Goal: Task Accomplishment & Management: Complete application form

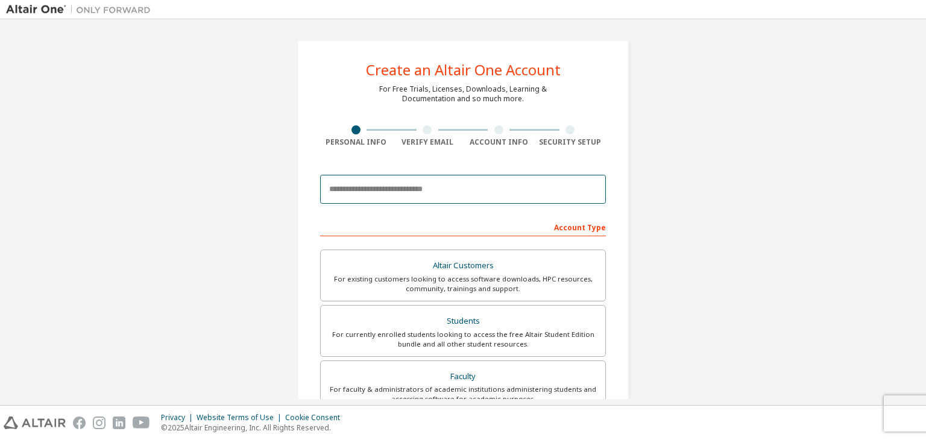
click at [384, 186] on input "email" at bounding box center [463, 189] width 286 height 29
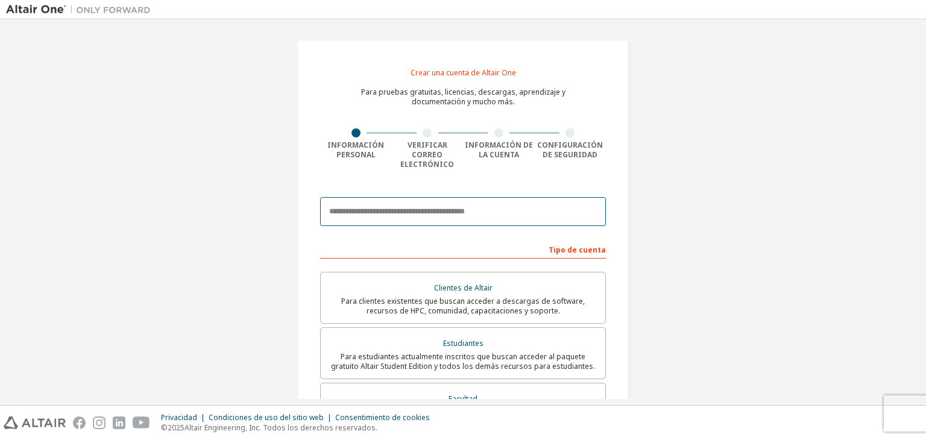
click at [436, 201] on input "email" at bounding box center [463, 211] width 286 height 29
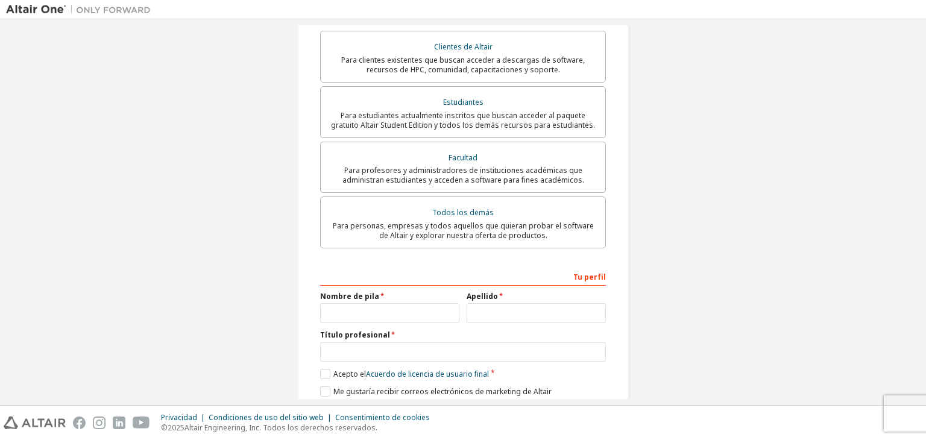
scroll to position [279, 0]
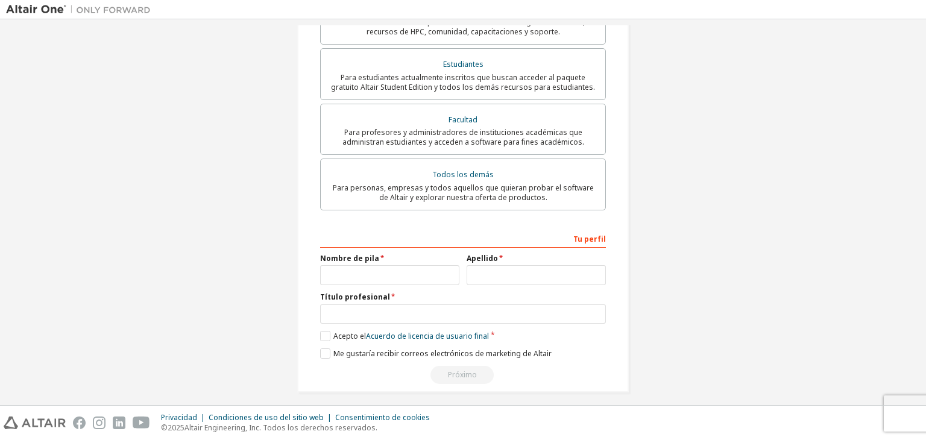
type input "**********"
click at [399, 266] on input "text" at bounding box center [389, 275] width 139 height 20
type input "**********"
click at [403, 304] on input "text" at bounding box center [463, 314] width 286 height 20
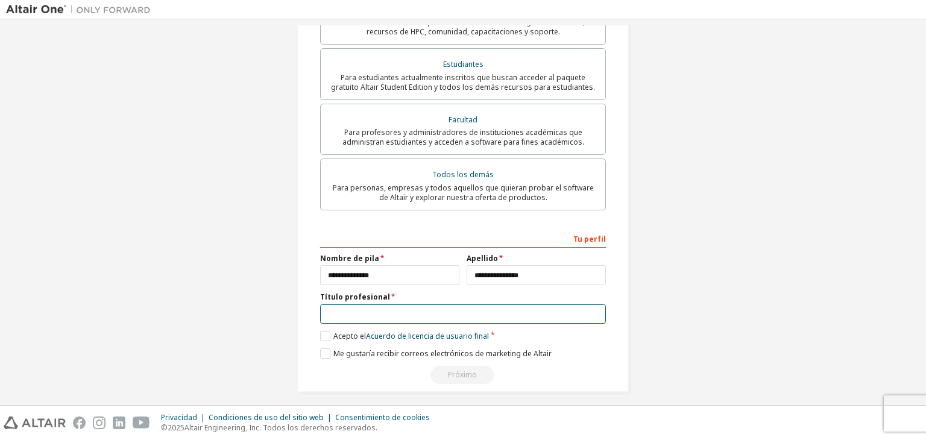
type input "*"
type input "**********"
click at [320, 331] on label "Acepto el Acuerdo de licencia de usuario final" at bounding box center [404, 336] width 169 height 10
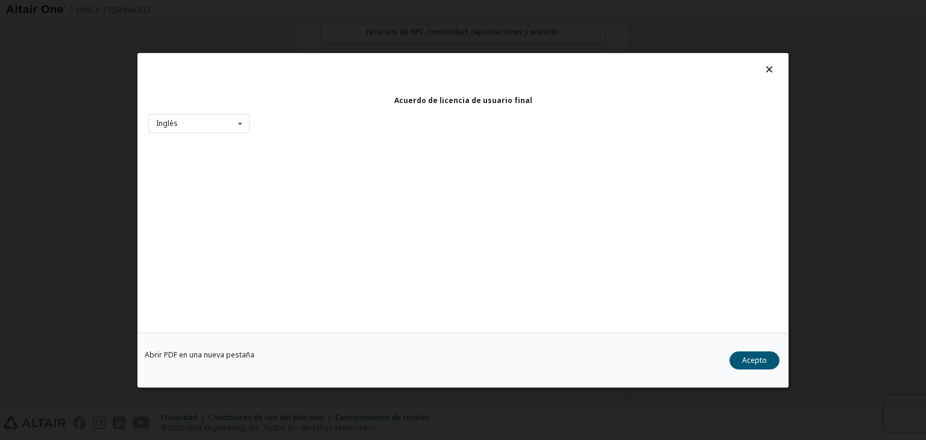
click at [321, 348] on div "Abrir PDF en una nueva pestaña Acepto" at bounding box center [462, 360] width 651 height 55
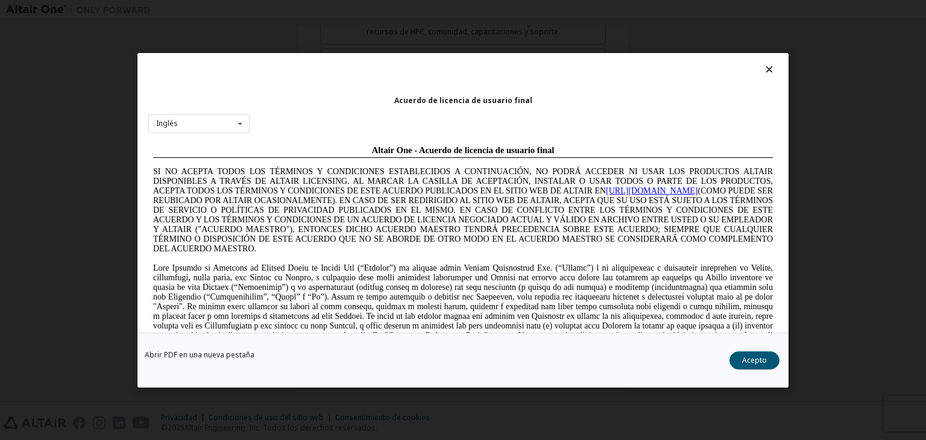
scroll to position [0, 0]
click at [749, 351] on button "Acepto" at bounding box center [754, 360] width 50 height 18
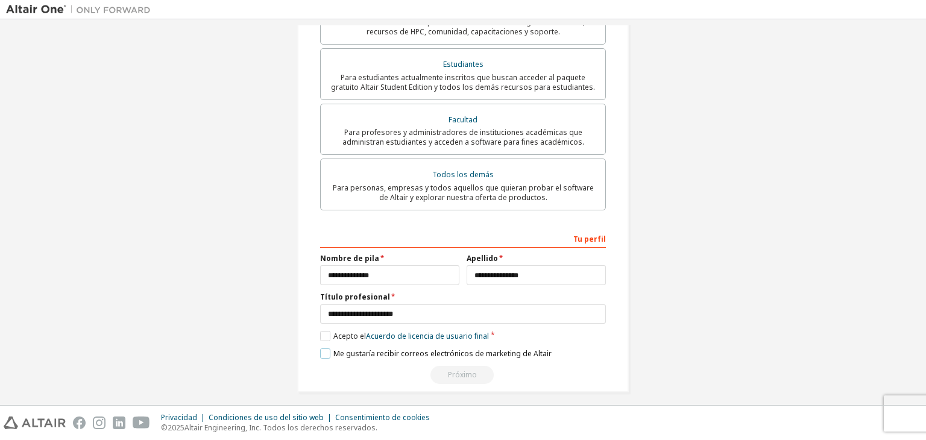
click at [322, 348] on label "Me gustaría recibir correos electrónicos de marketing de Altair" at bounding box center [435, 353] width 231 height 10
click at [435, 307] on input "**********" at bounding box center [463, 314] width 286 height 20
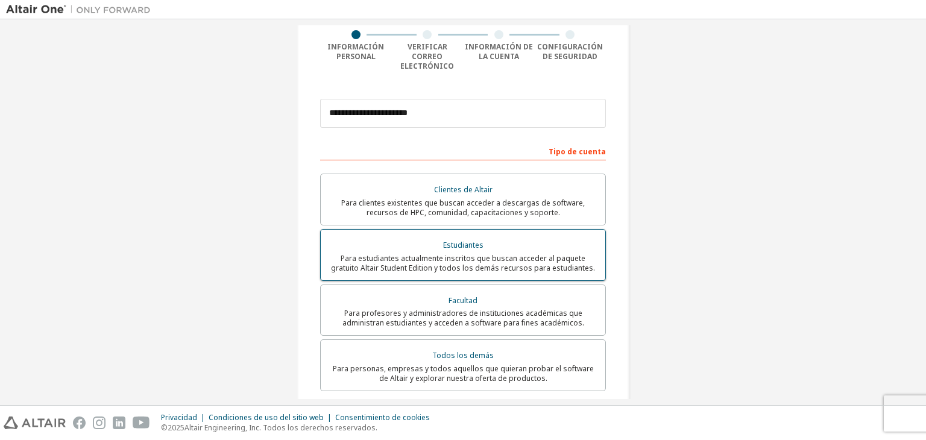
click at [453, 240] on font "Estudiantes" at bounding box center [463, 245] width 40 height 10
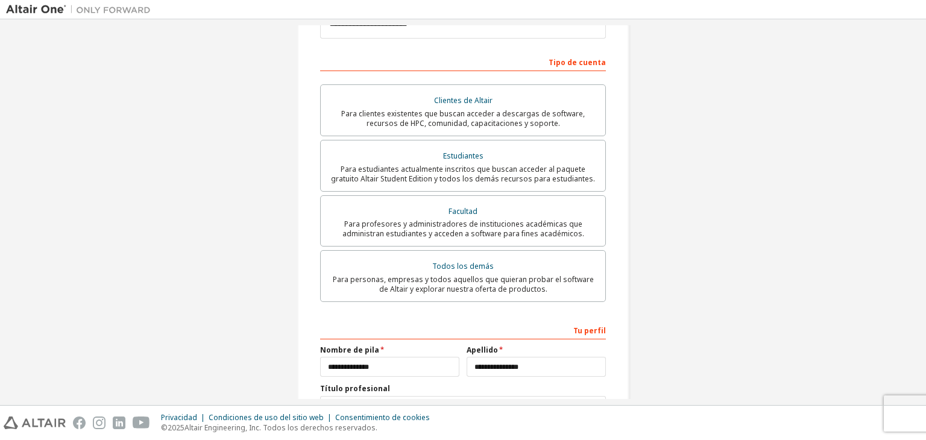
scroll to position [279, 0]
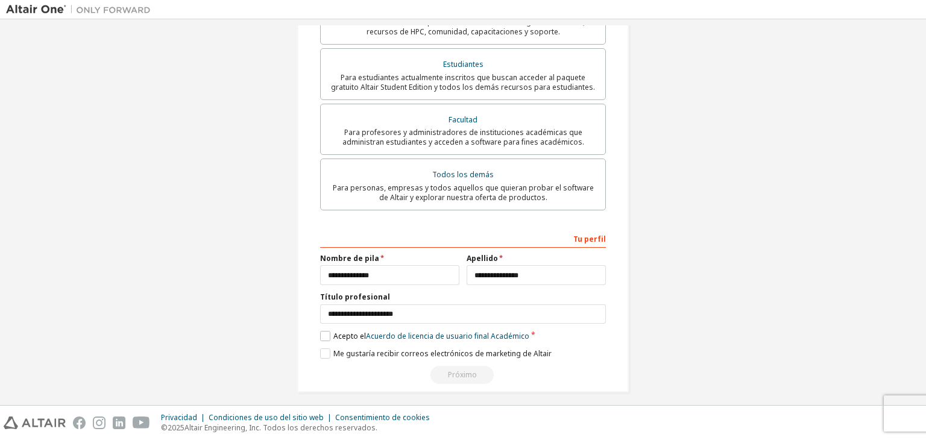
click at [326, 331] on label "Acepto el Acuerdo de licencia de usuario final Académico" at bounding box center [424, 336] width 209 height 10
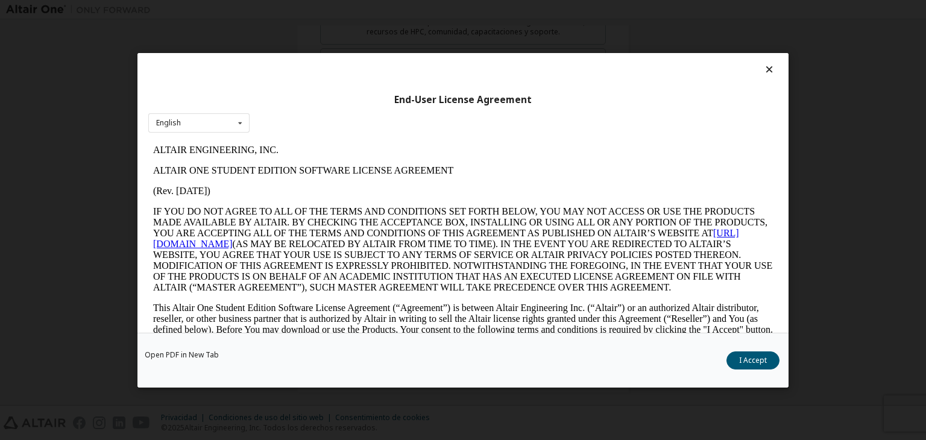
scroll to position [0, 0]
click at [740, 354] on button "Acepto" at bounding box center [754, 360] width 50 height 18
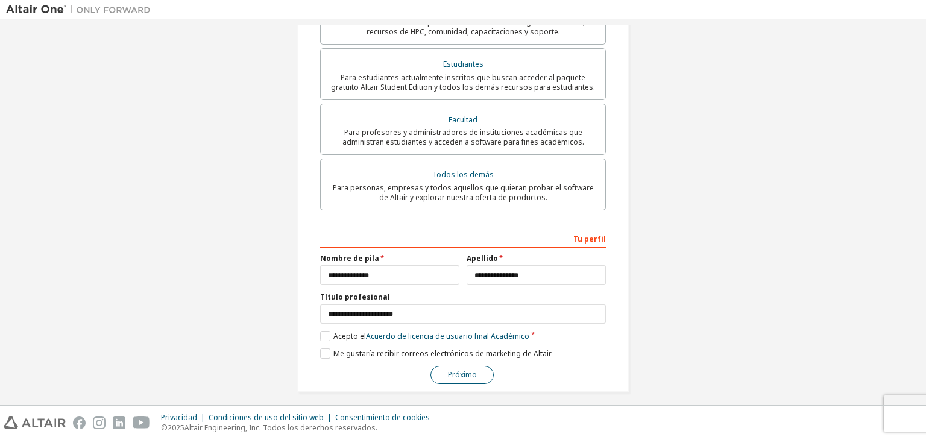
click at [458, 369] on font "Próximo" at bounding box center [462, 374] width 29 height 10
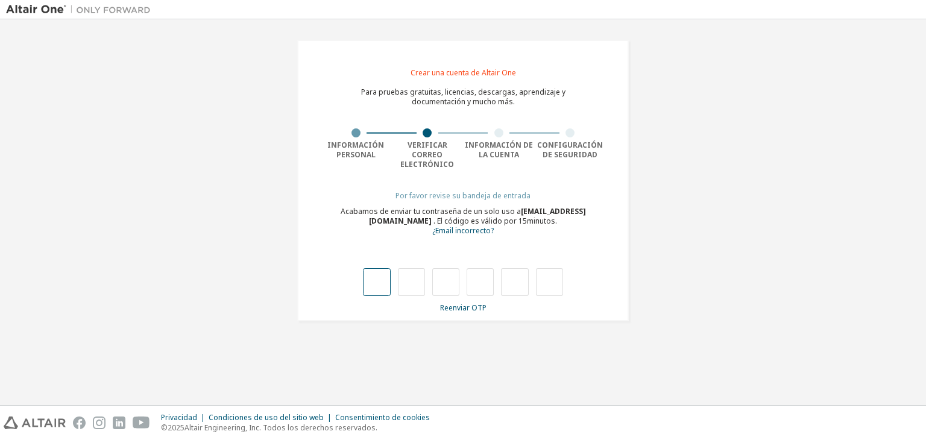
type input "*"
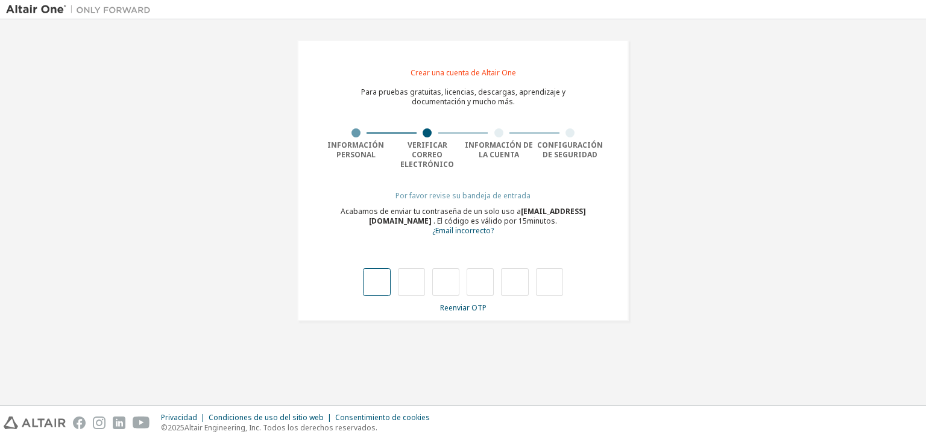
type input "*"
